Goal: Find specific page/section: Find specific page/section

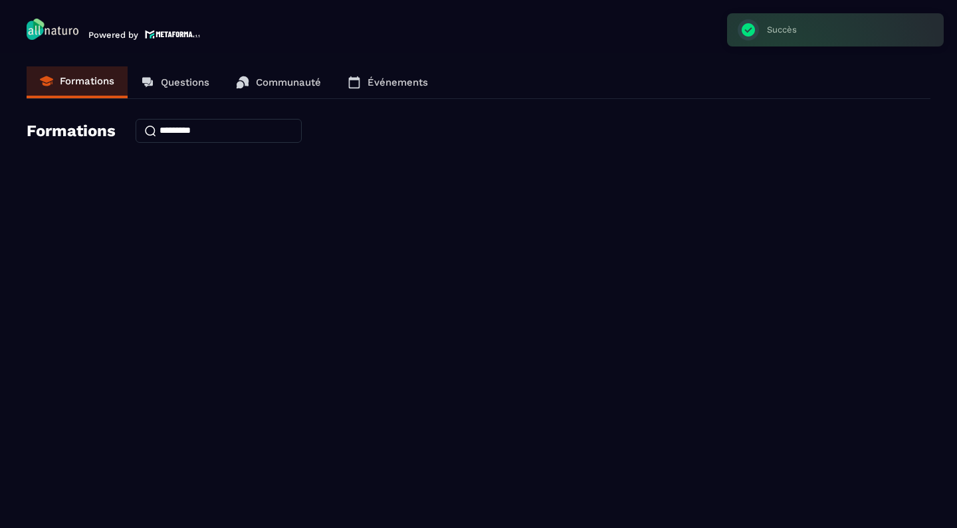
click at [177, 86] on p "Questions" at bounding box center [185, 82] width 49 height 12
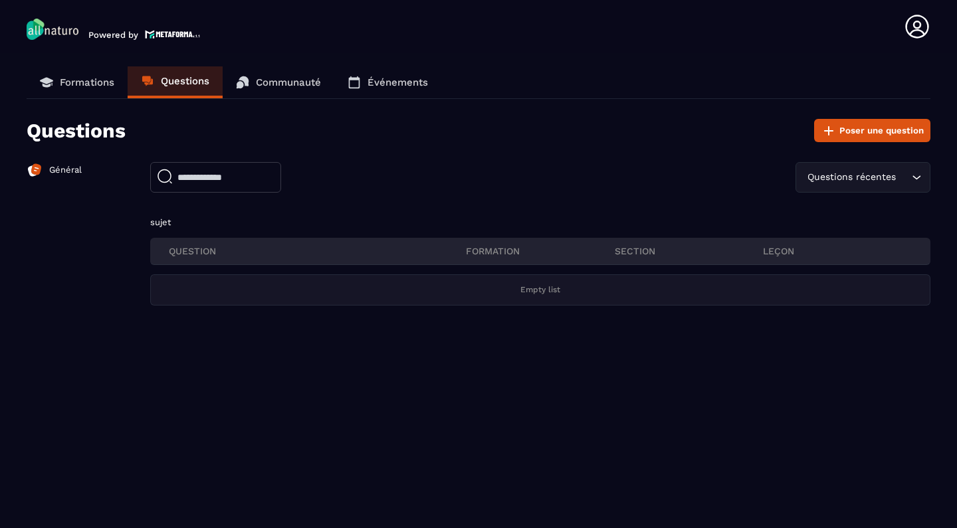
click at [99, 79] on p "Formations" at bounding box center [87, 82] width 54 height 12
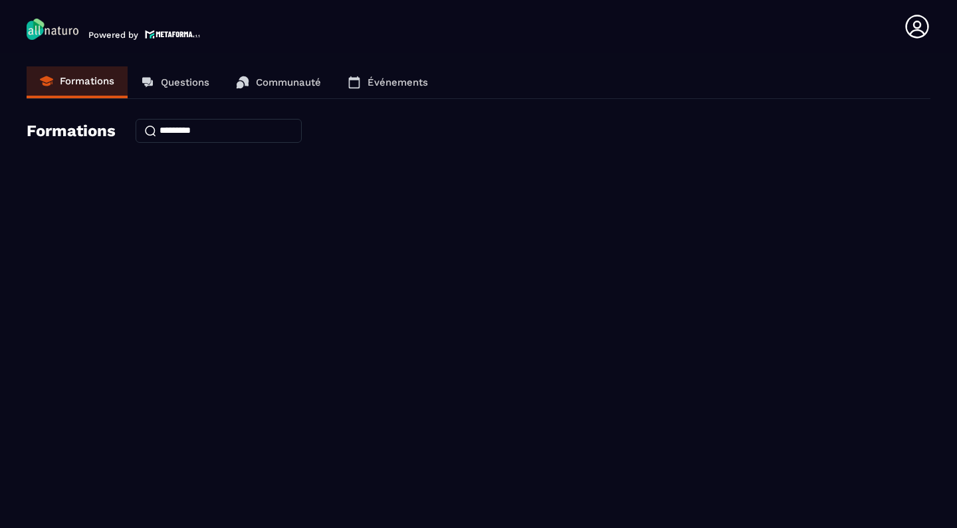
click at [916, 23] on icon at bounding box center [916, 26] width 23 height 23
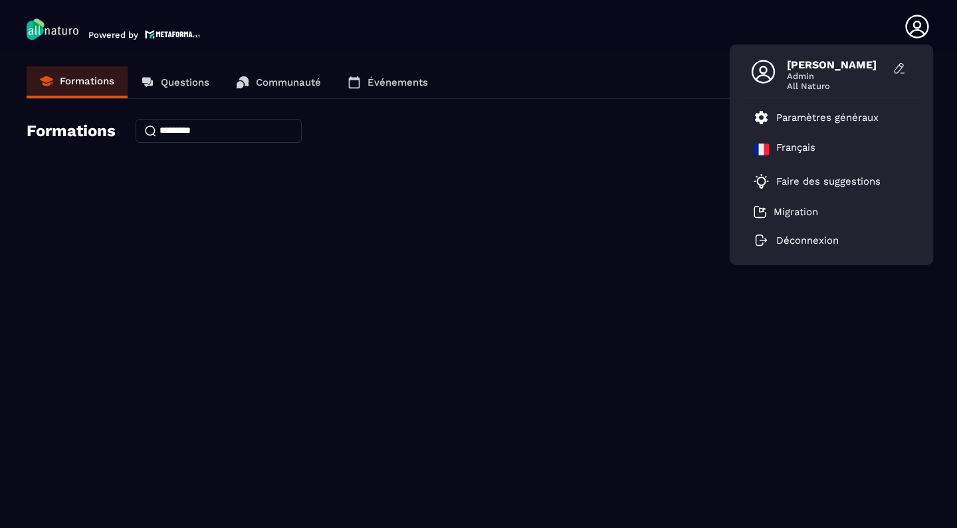
click at [916, 23] on icon at bounding box center [917, 26] width 27 height 27
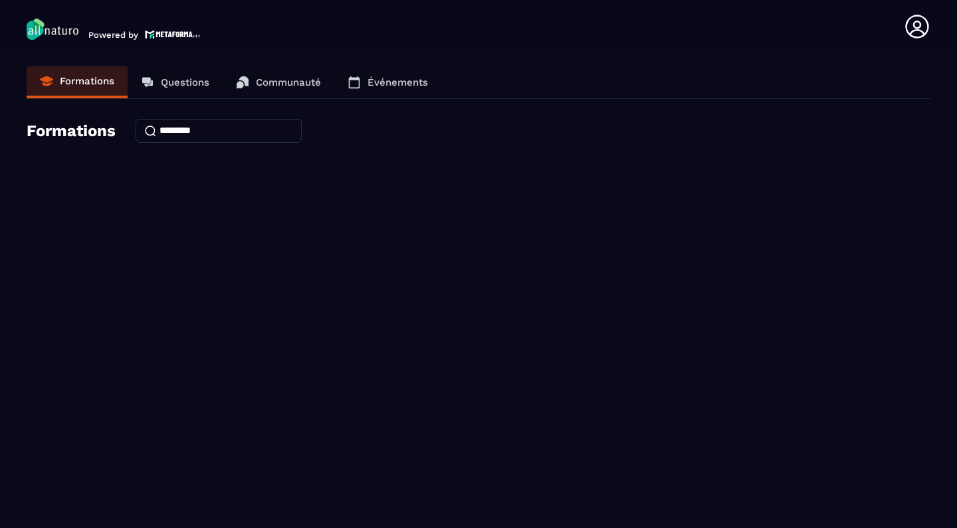
click at [159, 125] on input at bounding box center [219, 131] width 166 height 24
click at [70, 33] on img at bounding box center [53, 29] width 52 height 21
click at [172, 82] on p "Questions" at bounding box center [185, 82] width 49 height 12
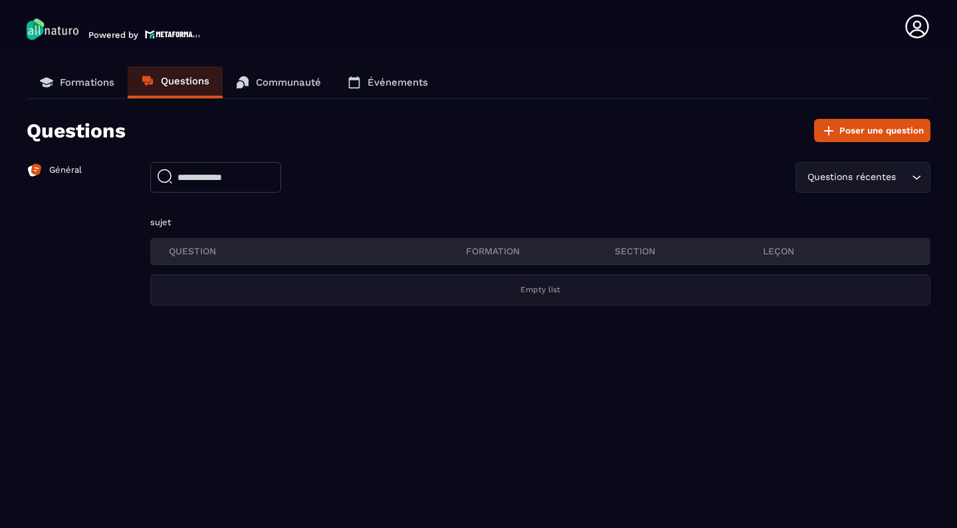
click at [98, 84] on p "Formations" at bounding box center [87, 82] width 54 height 12
